Goal: Find specific page/section: Find specific page/section

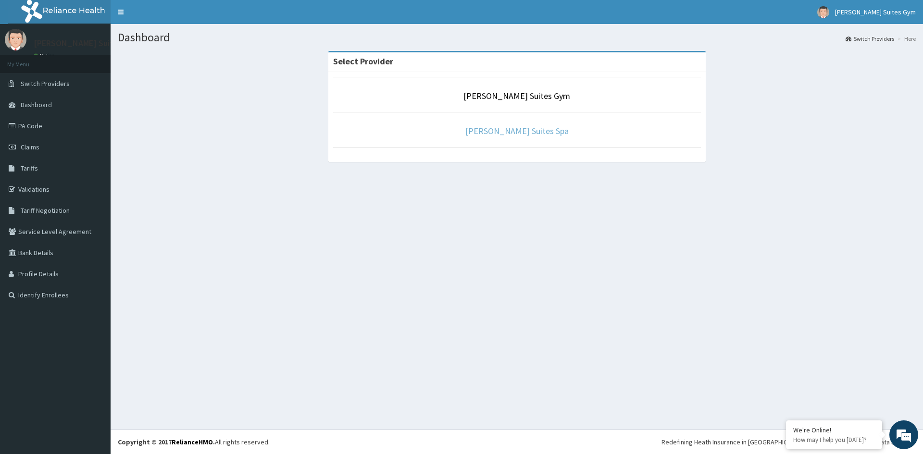
click at [527, 130] on link "[PERSON_NAME] Suites Spa" at bounding box center [516, 130] width 103 height 11
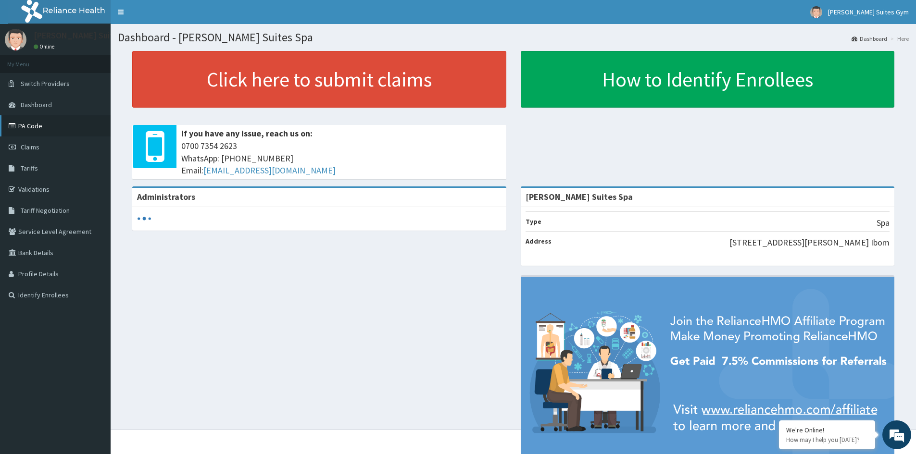
click at [34, 130] on link "PA Code" at bounding box center [55, 125] width 111 height 21
